Goal: Browse casually: Explore the website without a specific task or goal

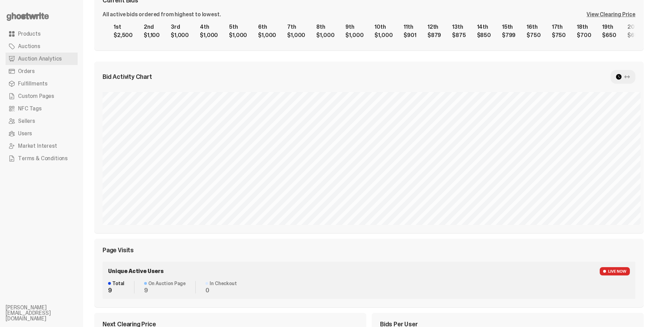
scroll to position [0, 1566]
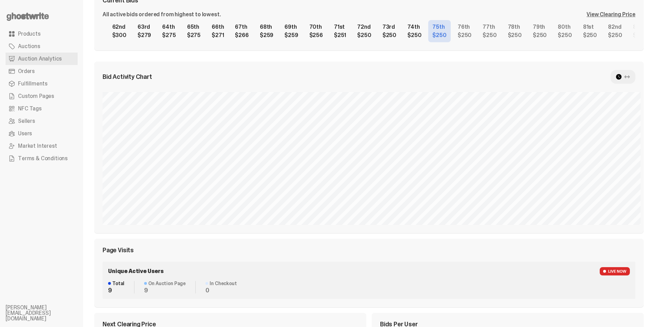
click at [47, 59] on span "Auction Analytics" at bounding box center [40, 59] width 44 height 6
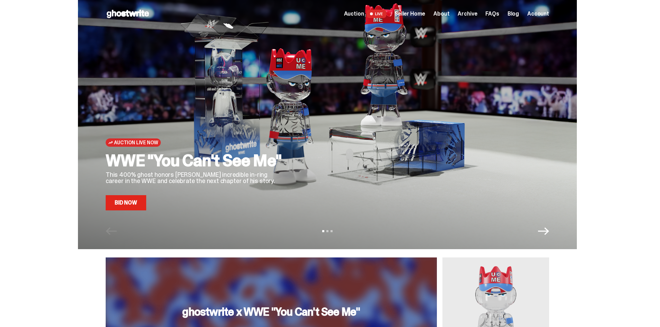
click at [468, 14] on span "Archive" at bounding box center [466, 14] width 19 height 6
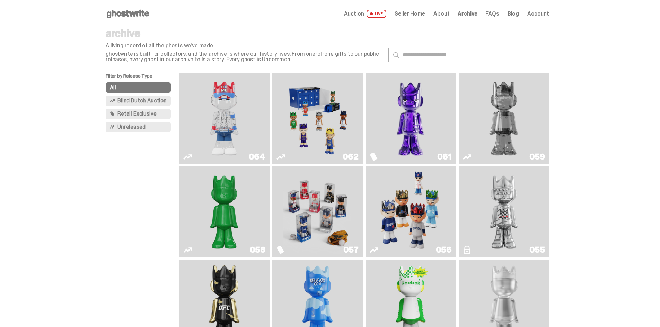
click at [446, 12] on span "About" at bounding box center [441, 14] width 16 height 6
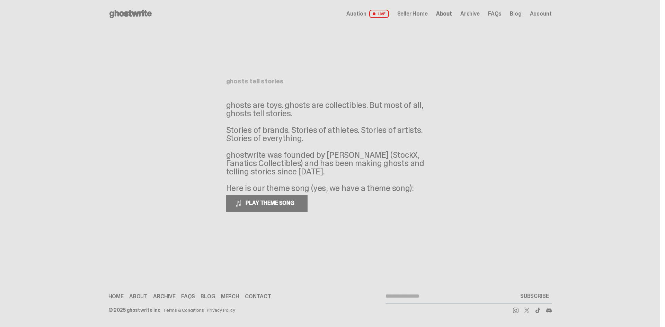
click at [515, 15] on link "Blog" at bounding box center [515, 14] width 11 height 6
click at [136, 8] on icon at bounding box center [130, 13] width 44 height 11
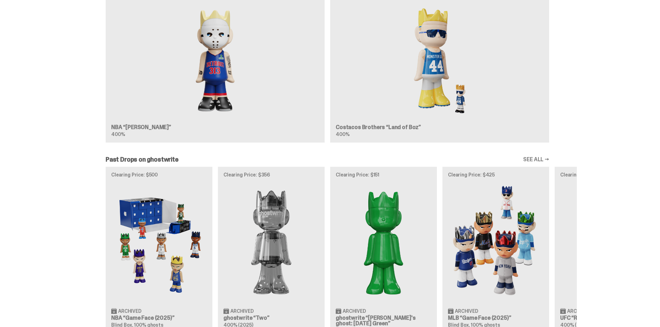
scroll to position [770, 0]
